Goal: Task Accomplishment & Management: Manage account settings

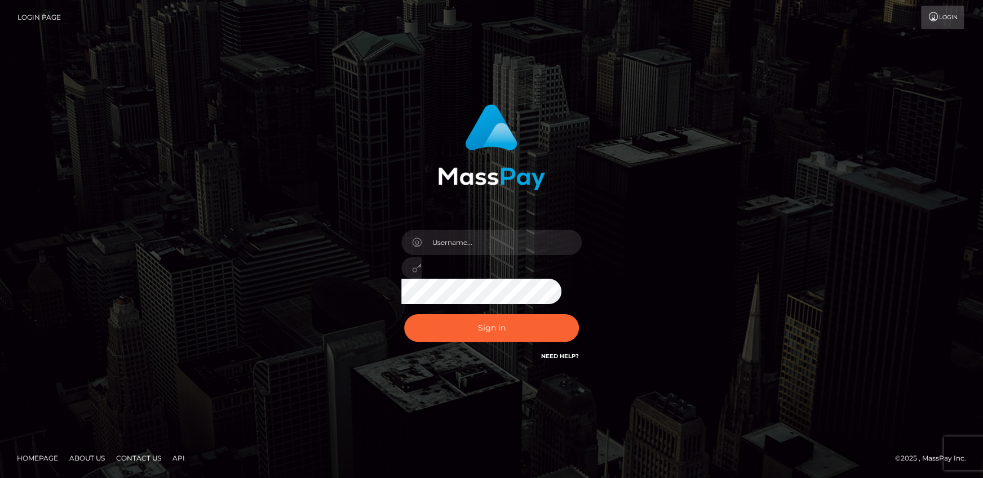
click at [472, 226] on div at bounding box center [491, 264] width 197 height 86
click at [477, 243] on input "text" at bounding box center [502, 242] width 160 height 25
drag, startPoint x: 438, startPoint y: 313, endPoint x: 437, endPoint y: 319, distance: 5.7
click at [438, 313] on div "Sign in Need Help?" at bounding box center [491, 333] width 197 height 50
click at [437, 334] on button "Sign in" at bounding box center [491, 328] width 175 height 28
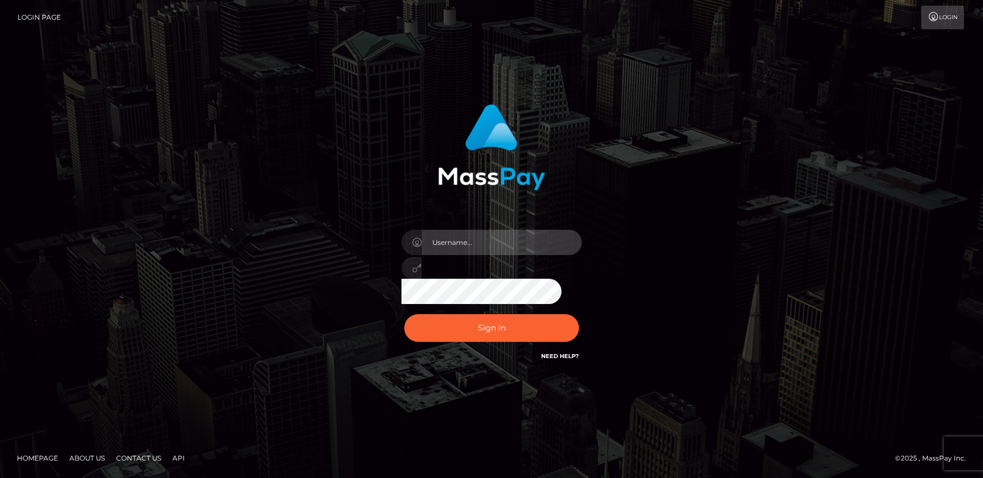
click at [478, 237] on input "text" at bounding box center [502, 242] width 160 height 25
type input "Andrei.rollacan"
click at [459, 282] on div "Andrei.rollacan" at bounding box center [491, 264] width 197 height 86
click at [404, 314] on button "Sign in" at bounding box center [491, 328] width 175 height 28
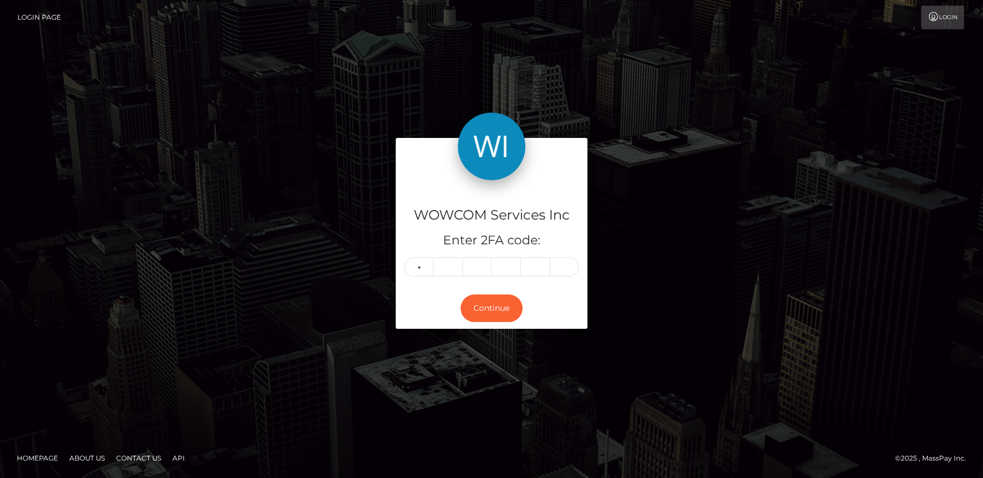
type input "5"
type input "3"
type input "4"
type input "2"
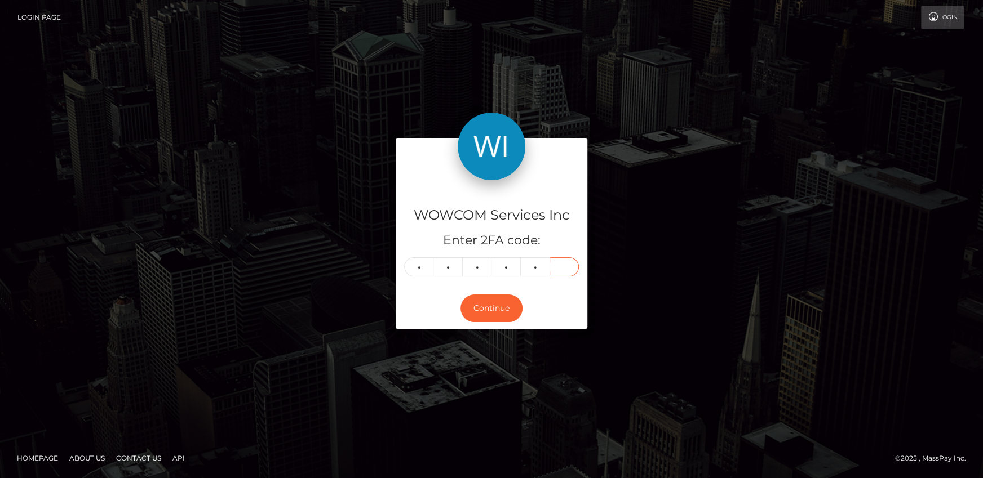
type input "7"
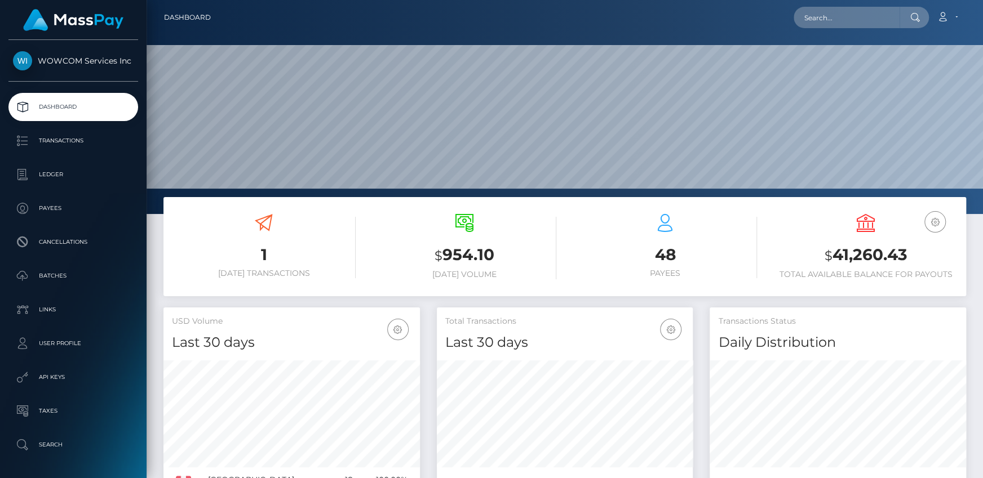
scroll to position [200, 256]
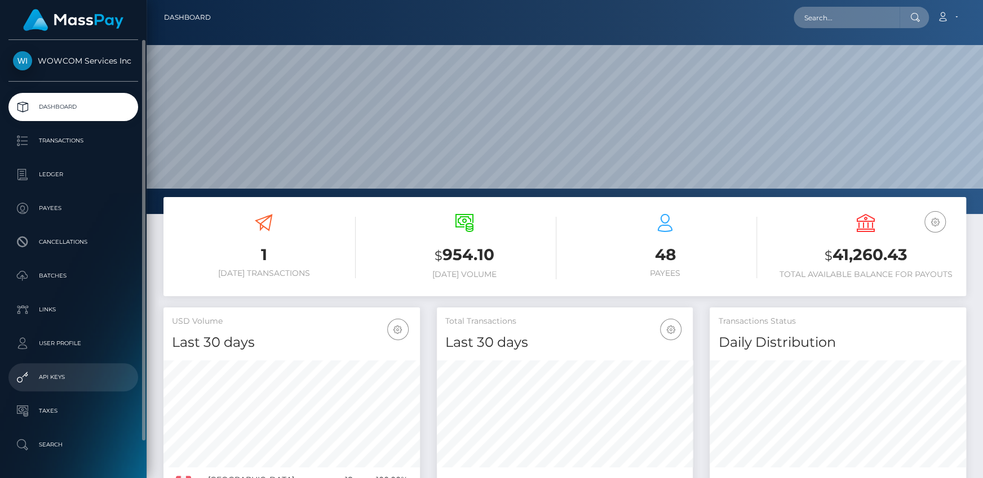
click at [68, 371] on p "API Keys" at bounding box center [73, 377] width 121 height 17
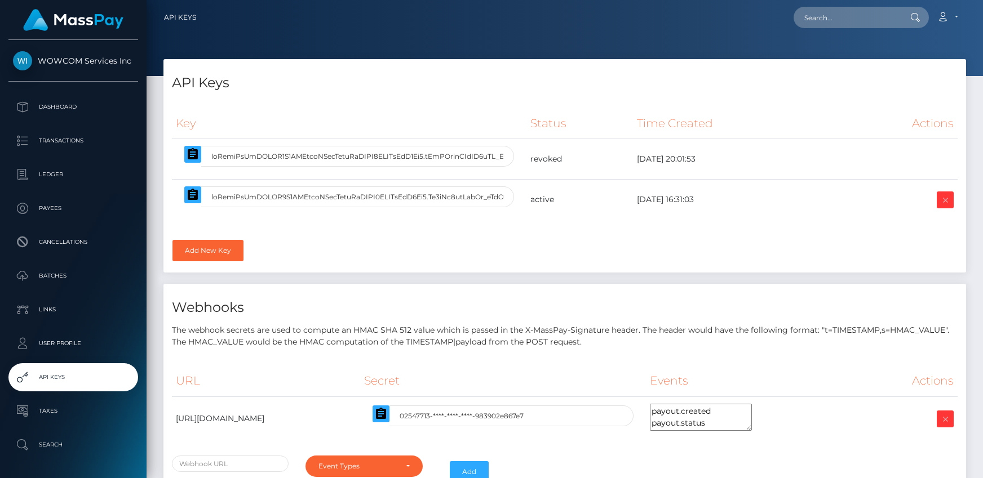
select select
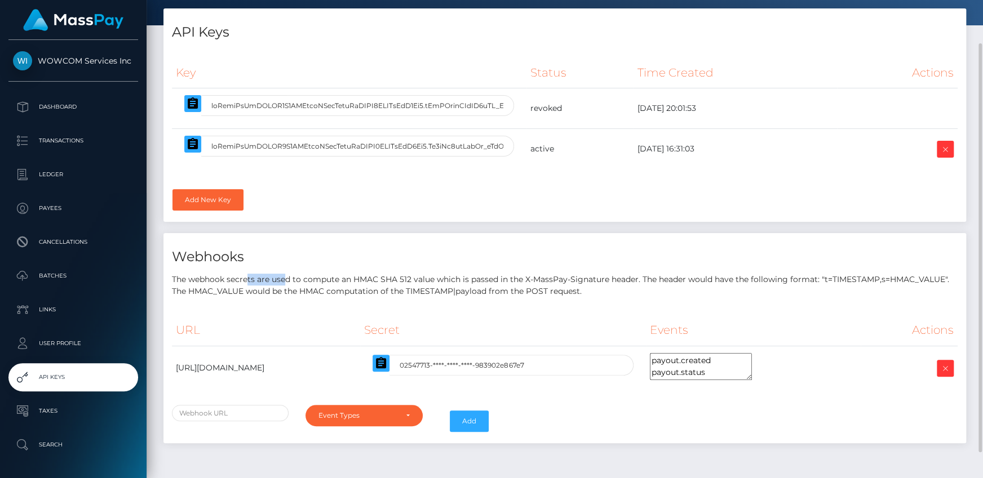
drag, startPoint x: 254, startPoint y: 274, endPoint x: 284, endPoint y: 278, distance: 30.1
click at [284, 278] on p "The webhook secrets are used to compute an HMAC SHA 512 value which is passed i…" at bounding box center [565, 286] width 786 height 24
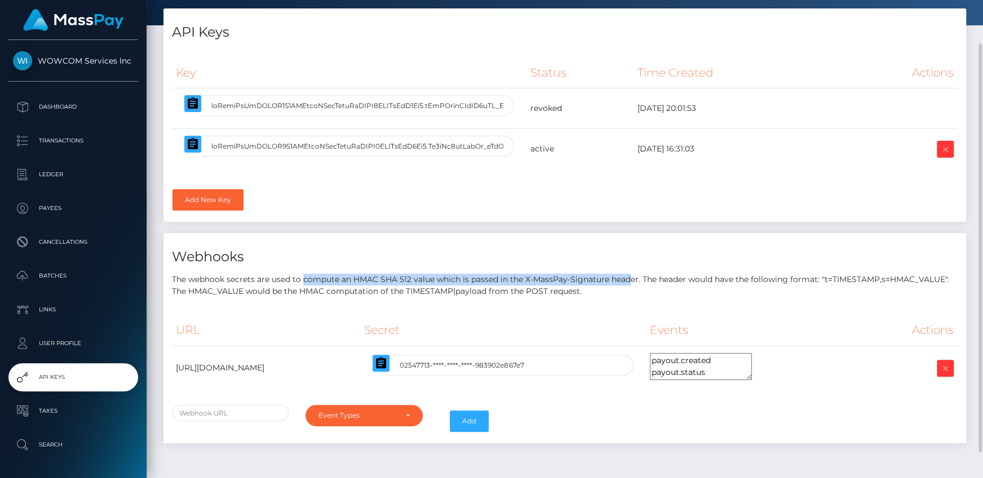
drag, startPoint x: 312, startPoint y: 274, endPoint x: 633, endPoint y: 276, distance: 320.7
click at [630, 276] on p "The webhook secrets are used to compute an HMAC SHA 512 value which is passed i…" at bounding box center [565, 286] width 786 height 24
click at [633, 276] on p "The webhook secrets are used to compute an HMAC SHA 512 value which is passed i…" at bounding box center [565, 286] width 786 height 24
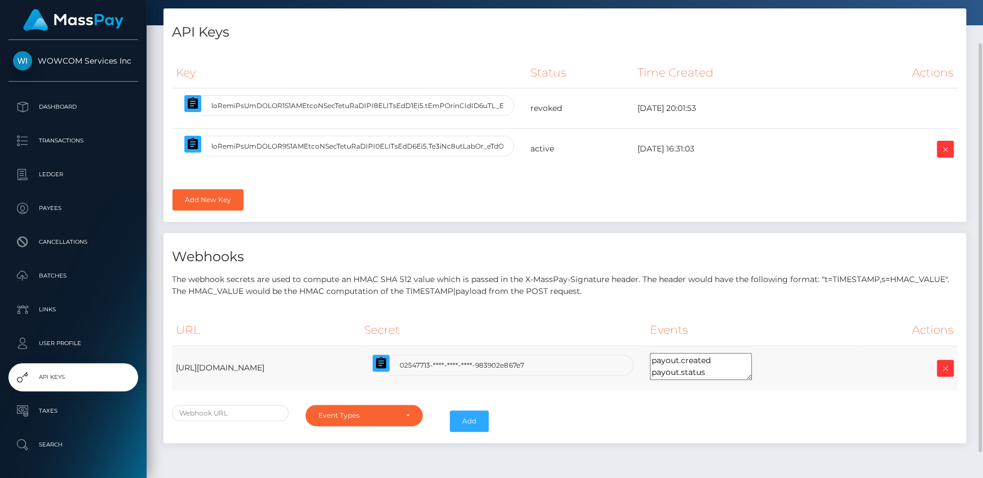
click at [360, 364] on td "[URL][DOMAIN_NAME]" at bounding box center [266, 368] width 188 height 45
copy tr "[URL][DOMAIN_NAME]"
click at [644, 329] on th "Secret" at bounding box center [502, 330] width 285 height 31
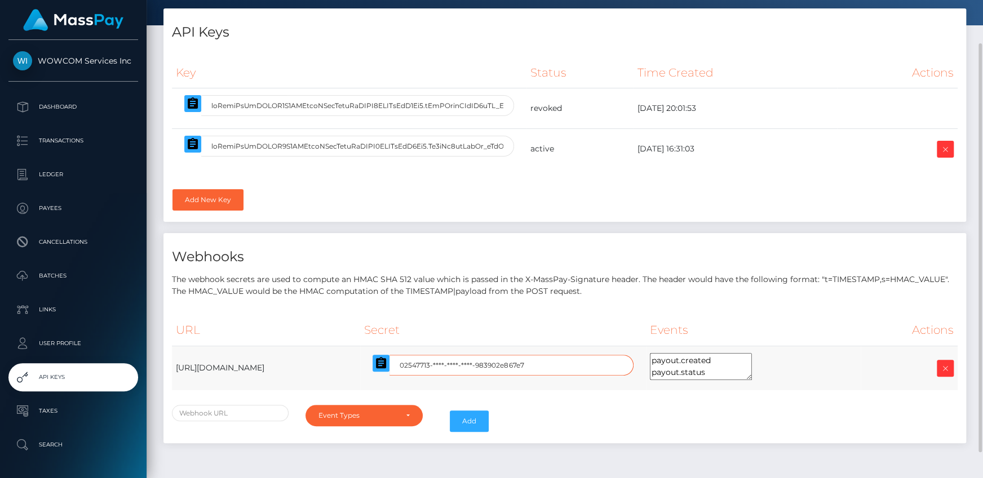
click at [624, 358] on input "02547713-****-****-****-983902e867e7" at bounding box center [510, 365] width 243 height 21
click at [627, 300] on div "Webhooks The webhook secrets are used to compute an HMAC SHA 512 value which is…" at bounding box center [564, 338] width 803 height 210
click at [945, 364] on icon at bounding box center [945, 369] width 14 height 14
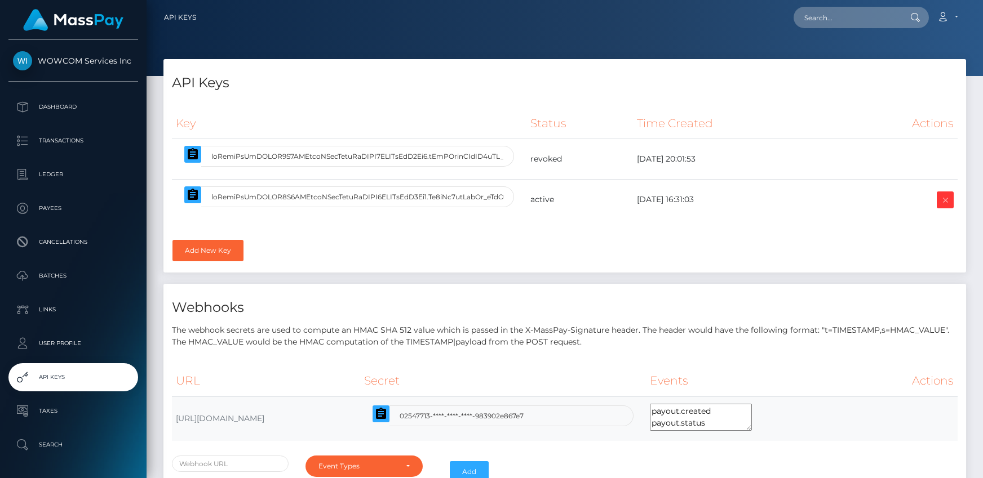
select select
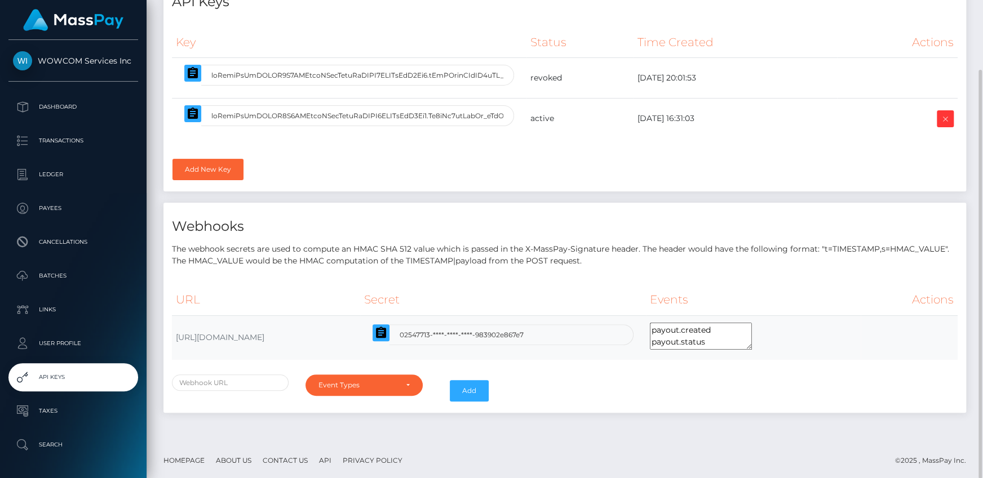
drag, startPoint x: 407, startPoint y: 337, endPoint x: 491, endPoint y: 331, distance: 83.6
click at [360, 331] on td "[URL][DOMAIN_NAME]" at bounding box center [266, 338] width 188 height 45
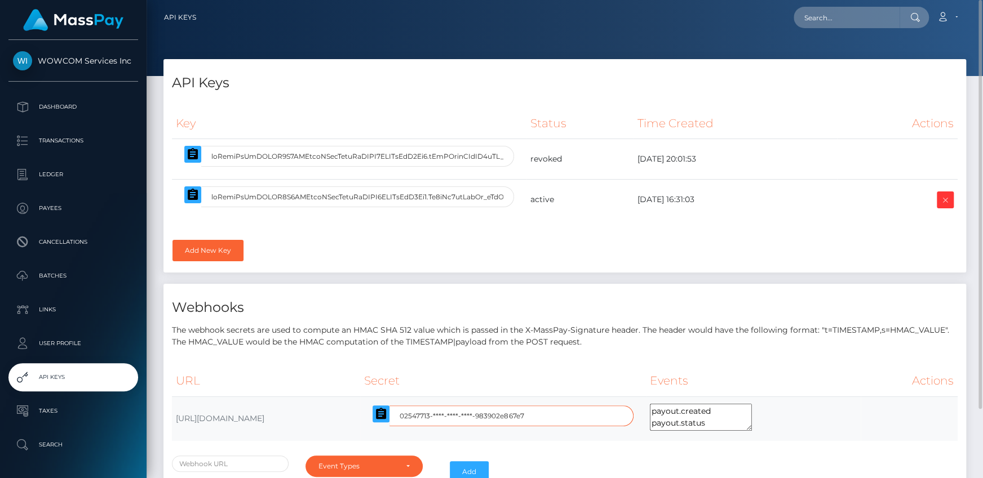
click at [631, 414] on input "02547713-****-****-****-983902e867e7" at bounding box center [510, 416] width 243 height 21
click at [604, 414] on input "02547713-****-****-****-983902e867e7" at bounding box center [510, 416] width 243 height 21
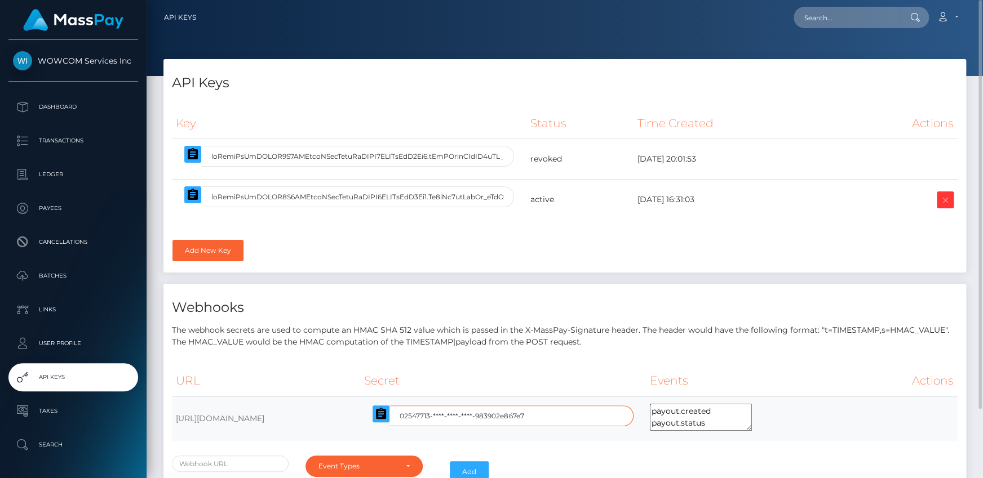
click at [604, 414] on input "02547713-****-****-****-983902e867e7" at bounding box center [510, 416] width 243 height 21
click at [633, 414] on input "02547713-****-****-****-983902e867e7" at bounding box center [510, 416] width 243 height 21
click at [951, 14] on link "Account" at bounding box center [946, 18] width 33 height 24
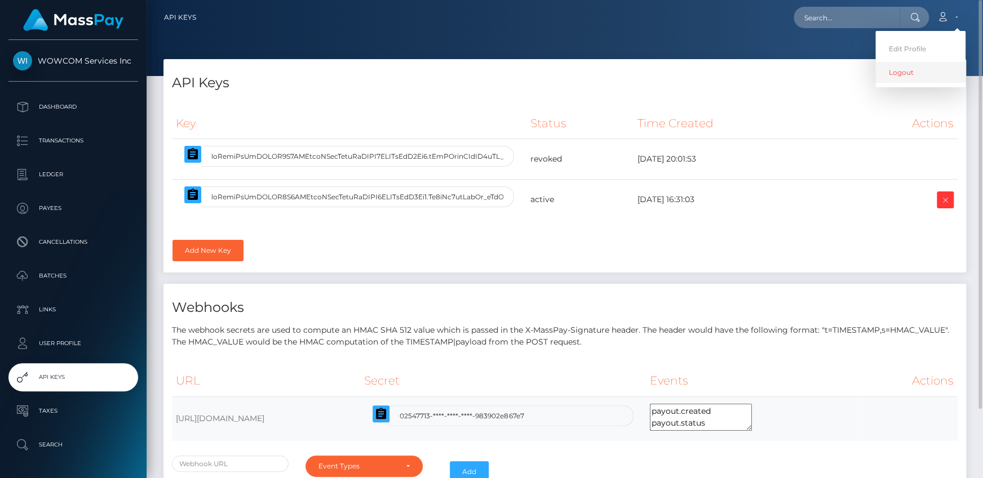
click at [911, 76] on link "Logout" at bounding box center [920, 72] width 90 height 21
